Goal: Find specific page/section

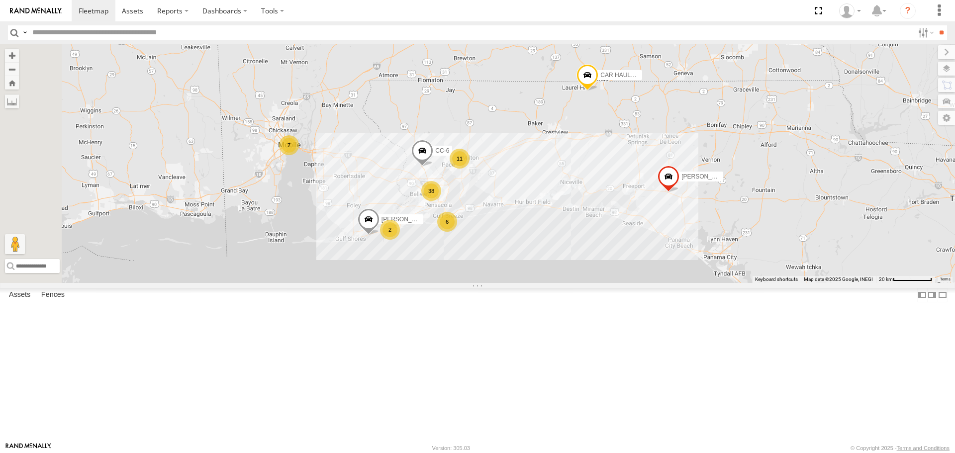
click at [0, 0] on link at bounding box center [0, 0] width 0 height 0
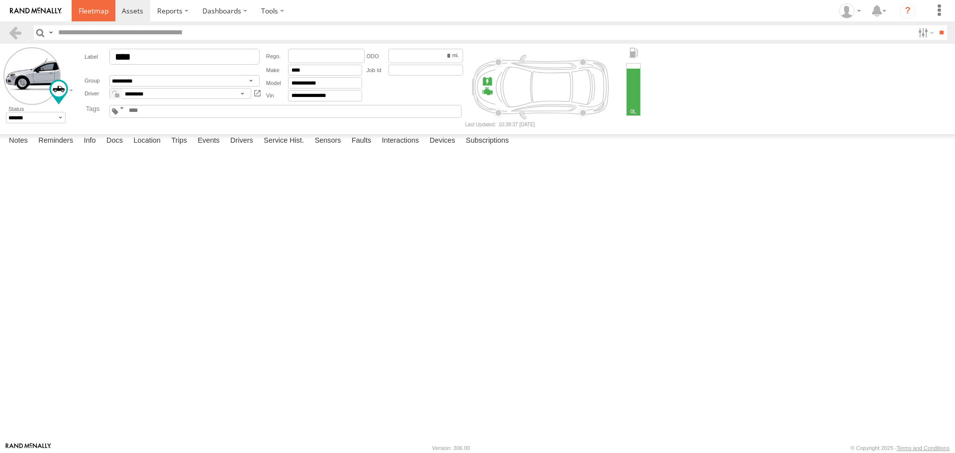
click at [93, 11] on span at bounding box center [94, 10] width 30 height 9
